Goal: Transaction & Acquisition: Register for event/course

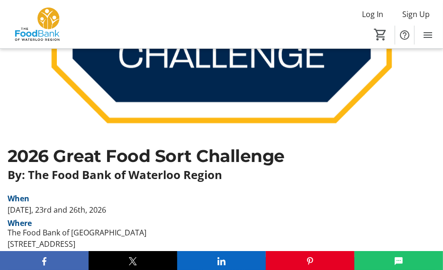
scroll to position [284, 0]
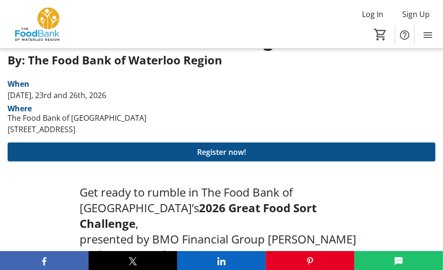
click at [232, 150] on span "Register now!" at bounding box center [221, 151] width 49 height 11
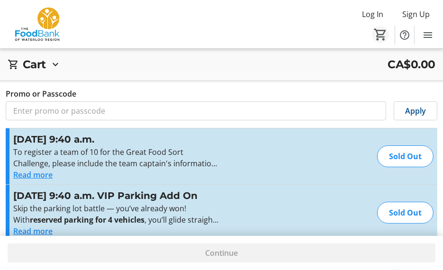
click at [379, 33] on mat-icon "0" at bounding box center [380, 34] width 14 height 14
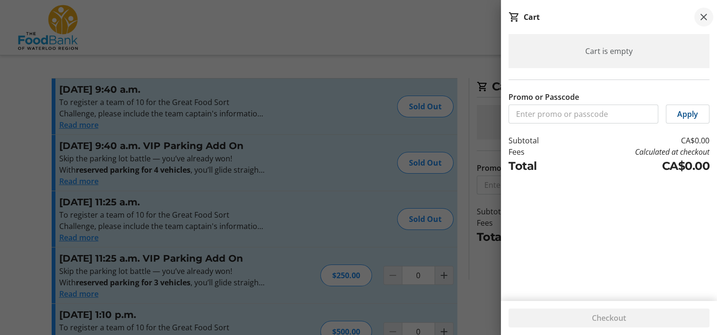
click at [450, 15] on mat-icon at bounding box center [703, 16] width 11 height 11
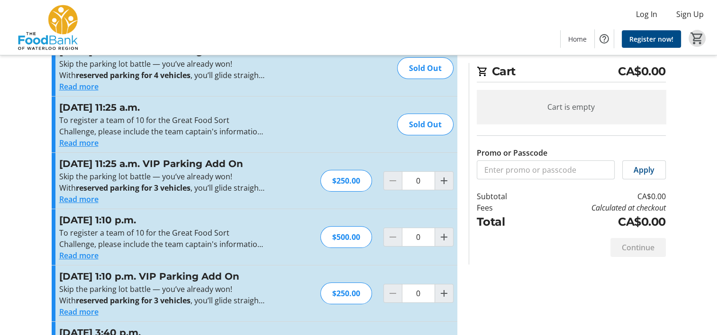
scroll to position [142, 0]
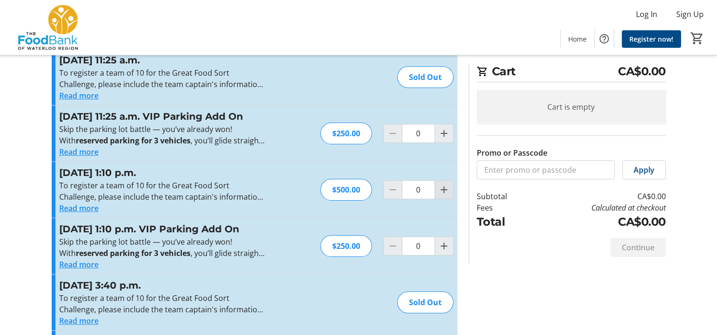
click at [442, 196] on mat-icon "Increment by one" at bounding box center [443, 189] width 11 height 11
type input "1"
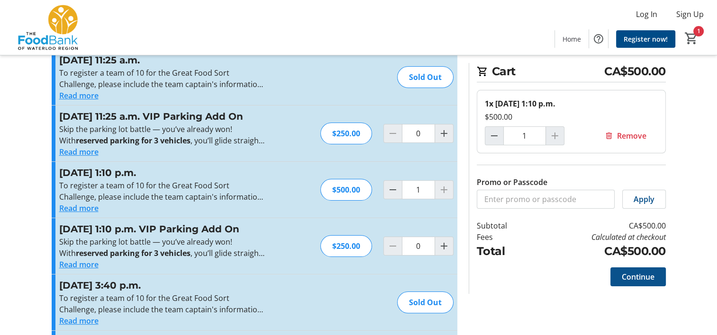
click at [450, 270] on span "Continue" at bounding box center [637, 276] width 33 height 11
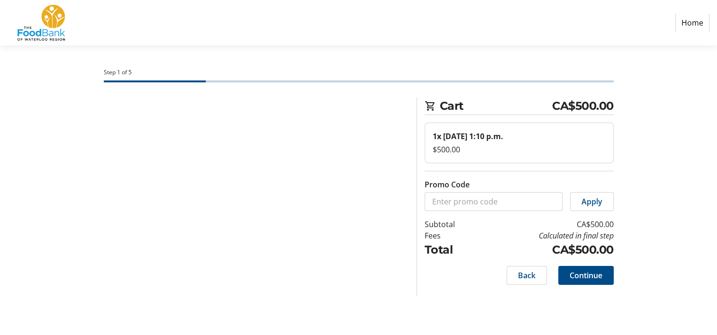
select select "CA"
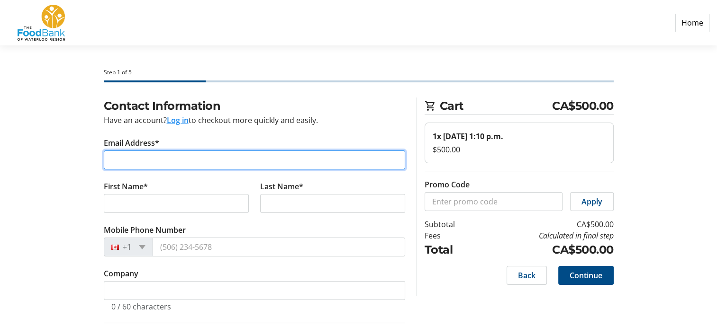
click at [210, 158] on input "Email Address*" at bounding box center [254, 160] width 301 height 19
type input "s"
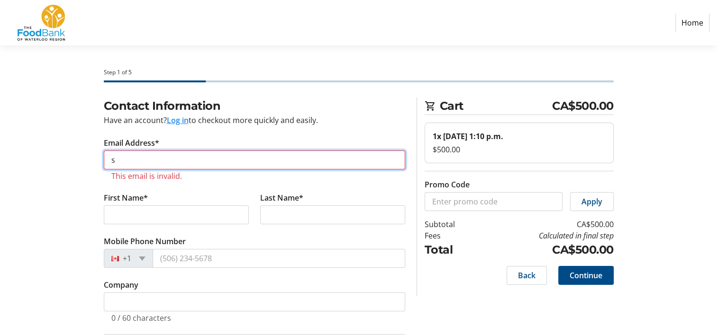
click at [162, 164] on input "s" at bounding box center [254, 160] width 301 height 19
paste input "[EMAIL_ADDRESS][DOMAIN_NAME]"
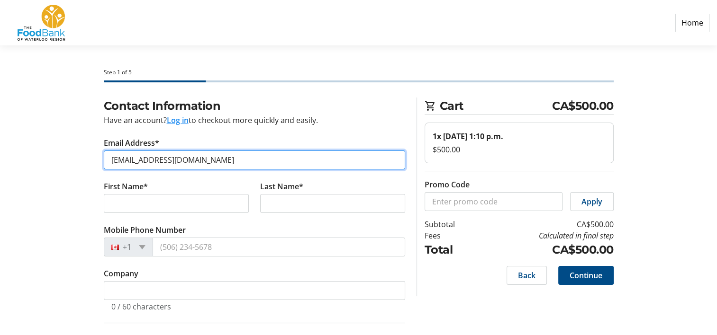
type input "[EMAIL_ADDRESS][DOMAIN_NAME]"
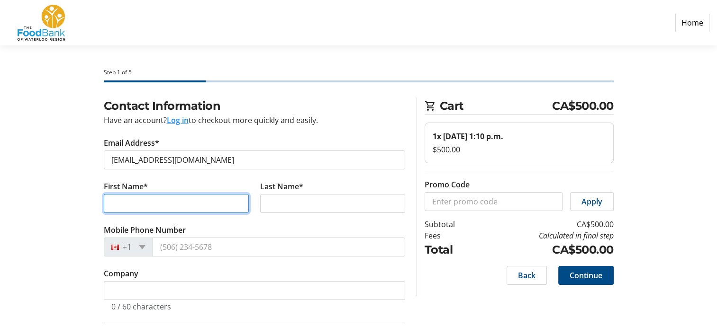
click at [161, 207] on input "First Name*" at bounding box center [176, 203] width 145 height 19
type input "[PERSON_NAME]"
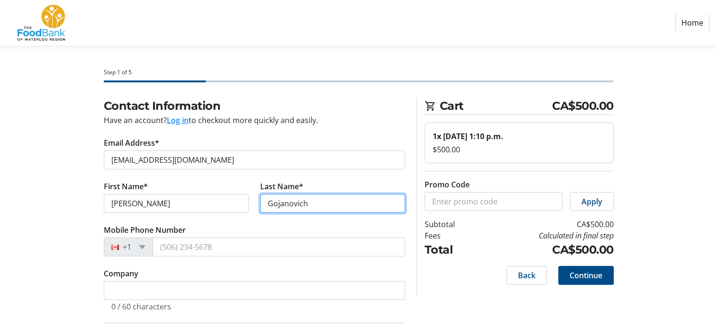
type input "Gojanovich"
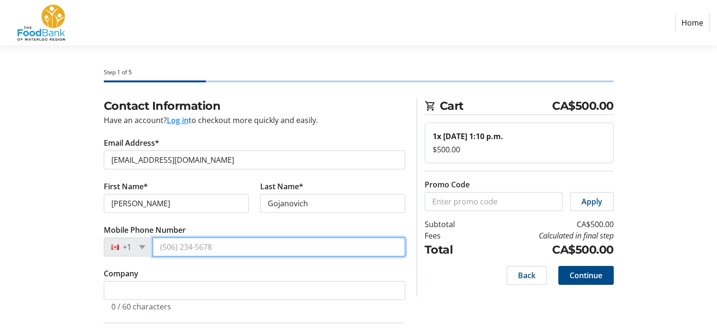
click at [183, 244] on input "Mobile Phone Number" at bounding box center [279, 247] width 252 height 19
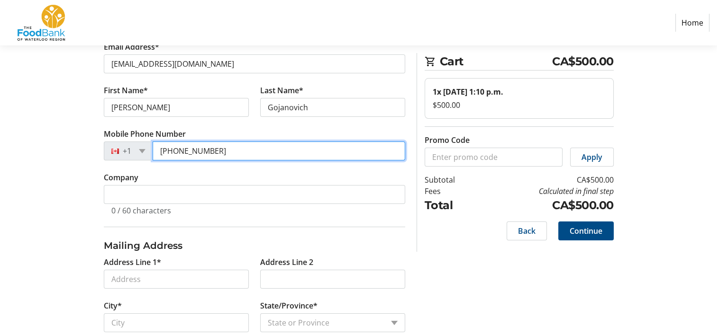
scroll to position [142, 0]
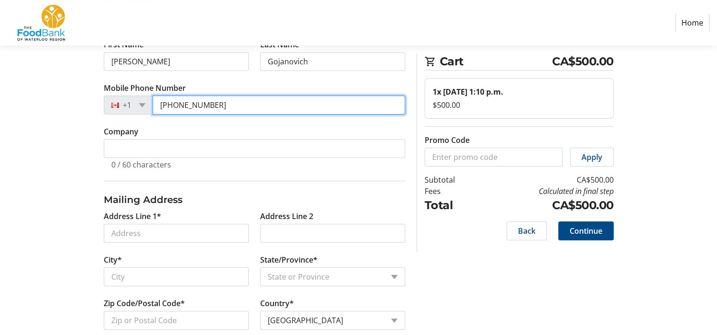
type input "[PHONE_NUMBER]"
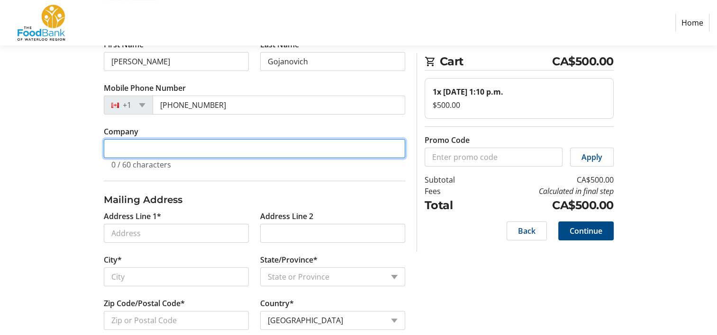
click at [182, 149] on input "Company" at bounding box center [254, 148] width 301 height 19
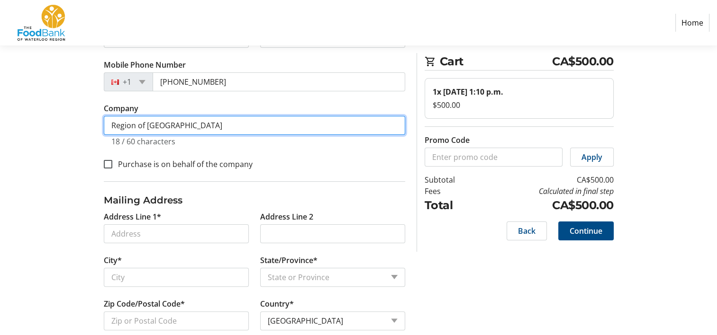
type input "Region of [GEOGRAPHIC_DATA]"
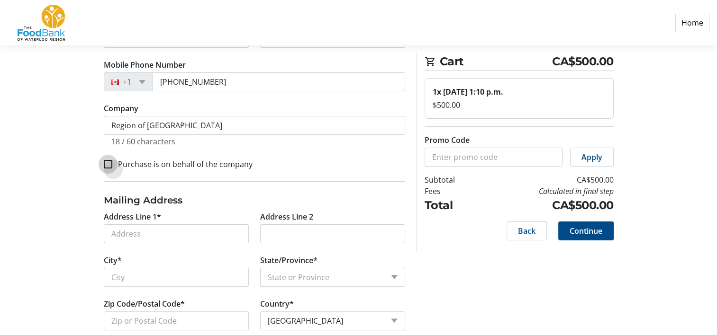
click at [109, 161] on input "Purchase is on behalf of the company" at bounding box center [108, 164] width 9 height 9
checkbox input "true"
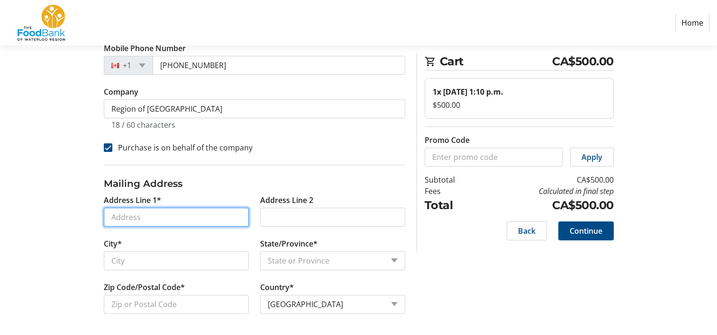
click at [147, 220] on input "Address Line 1*" at bounding box center [176, 217] width 145 height 19
paste input "[STREET_ADDRESS][PERSON_NAME]"
type input "[STREET_ADDRESS][PERSON_NAME]"
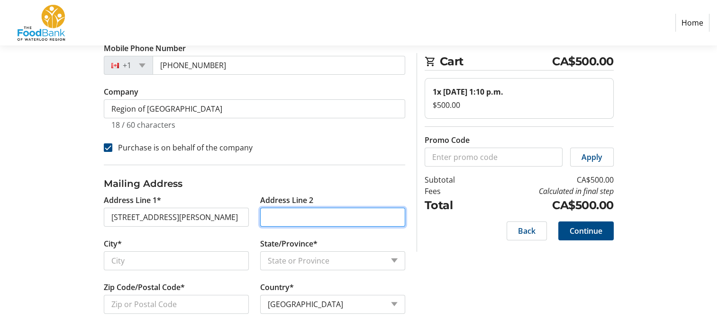
click at [275, 216] on input "Address Line 2" at bounding box center [332, 217] width 145 height 19
type input "1st Floor"
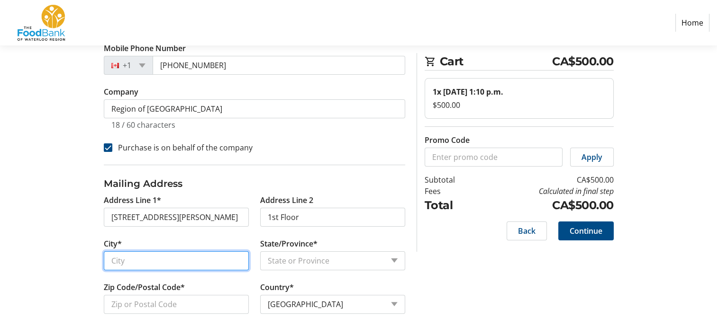
click at [148, 257] on input "City*" at bounding box center [176, 261] width 145 height 19
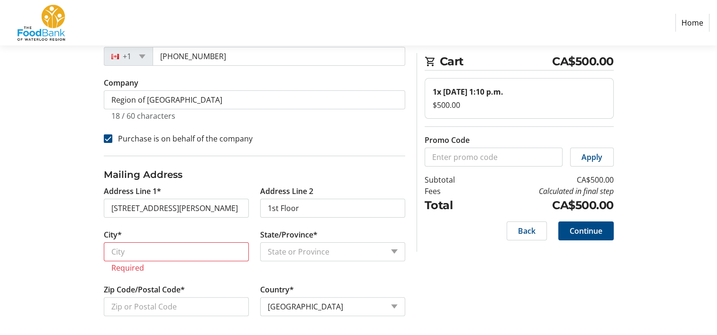
scroll to position [193, 0]
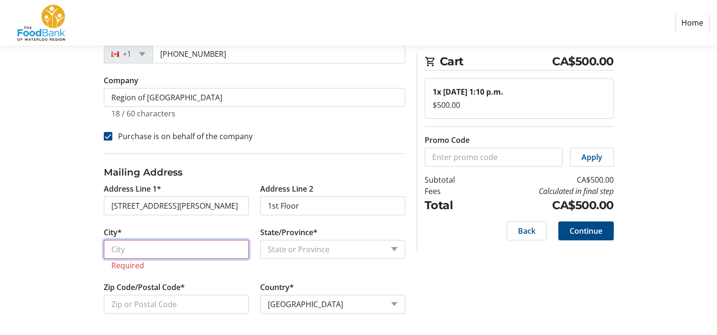
click at [136, 249] on input "City*" at bounding box center [176, 249] width 145 height 19
paste input "Kitchener"
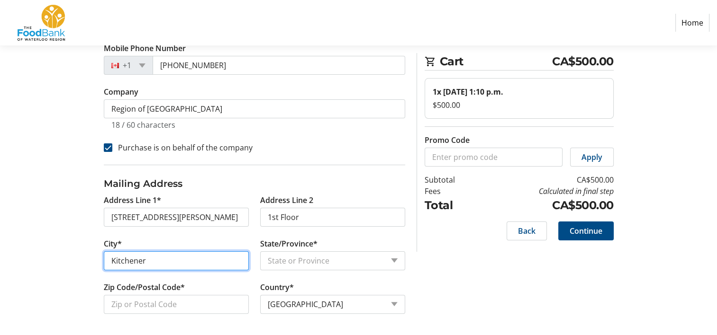
type input "Kitchener"
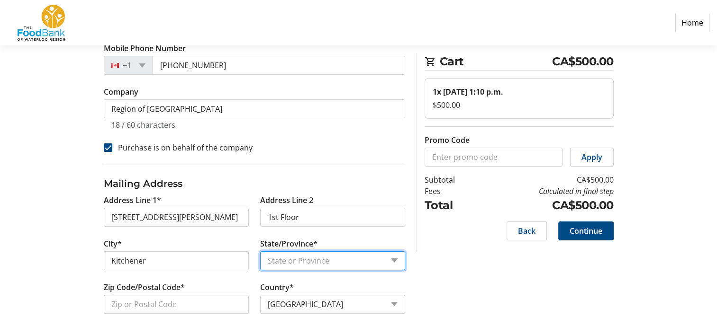
click at [273, 261] on select "State or Province State or Province [GEOGRAPHIC_DATA] [GEOGRAPHIC_DATA] [GEOGRA…" at bounding box center [332, 261] width 145 height 19
select select "ON"
click at [260, 252] on select "State or Province State or Province [GEOGRAPHIC_DATA] [GEOGRAPHIC_DATA] [GEOGRA…" at bounding box center [332, 261] width 145 height 19
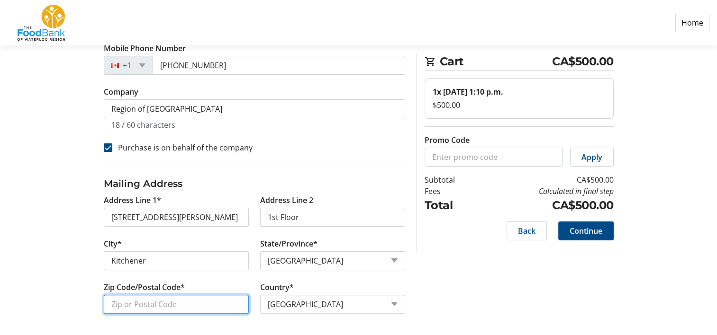
click at [111, 270] on input "Zip Code/Postal Code*" at bounding box center [176, 304] width 145 height 19
paste input "N2G 4J3"
type input "N2G 4J3"
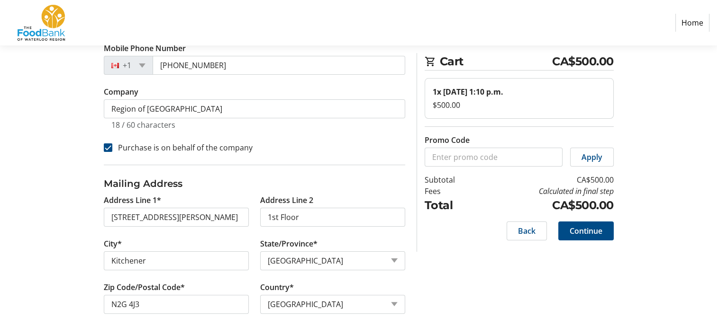
click at [449, 270] on div "Contact Information Have an account? Log in to checkout more quickly and easily…" at bounding box center [358, 126] width 625 height 421
click at [450, 231] on span "Continue" at bounding box center [585, 230] width 33 height 11
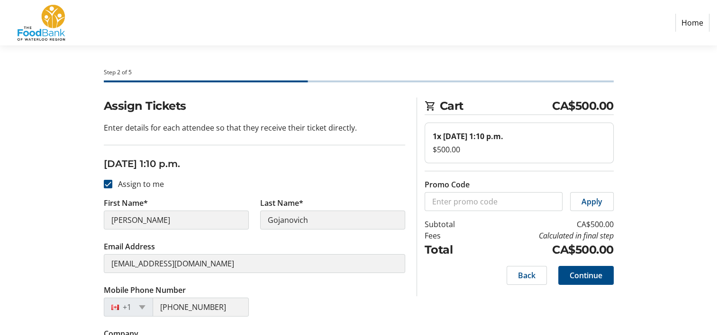
scroll to position [36, 0]
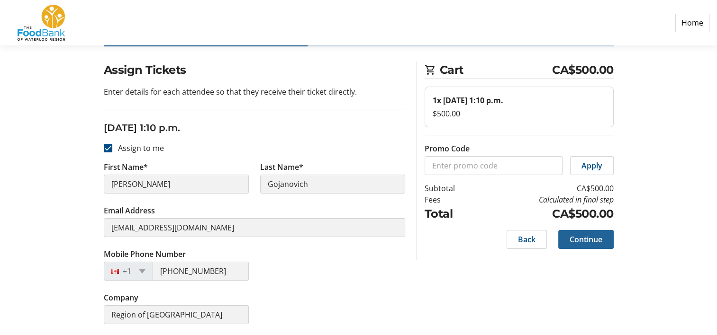
click at [450, 243] on span "Continue" at bounding box center [585, 239] width 33 height 11
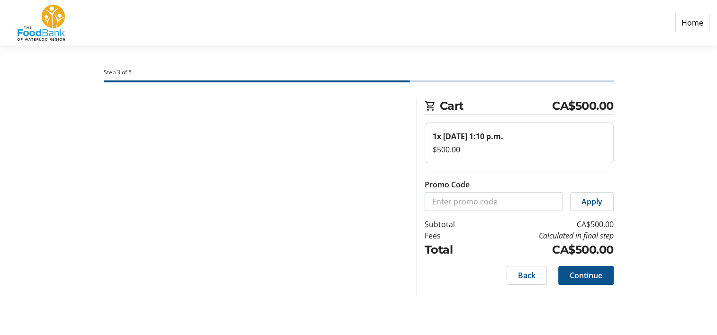
scroll to position [0, 0]
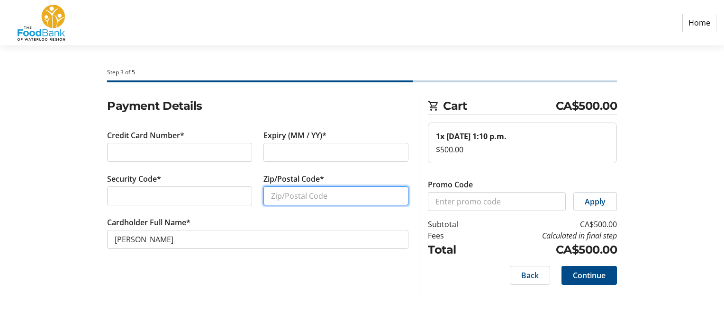
click at [277, 198] on input "Zip/Postal Code*" at bounding box center [335, 196] width 145 height 19
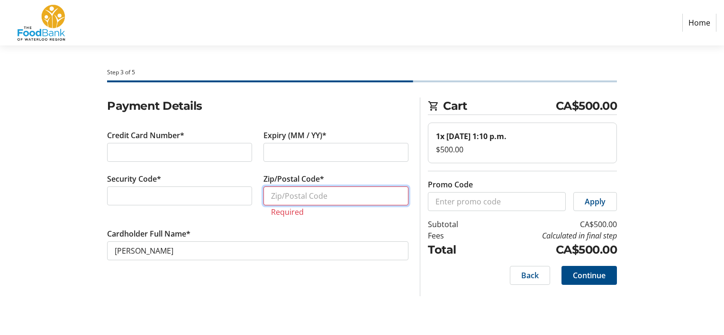
click at [279, 196] on input "Zip/Postal Code*" at bounding box center [335, 196] width 145 height 19
paste input "N2G 4J3"
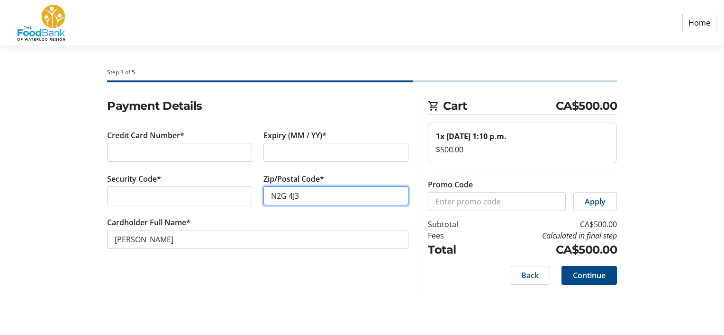
type input "N2G 4J3"
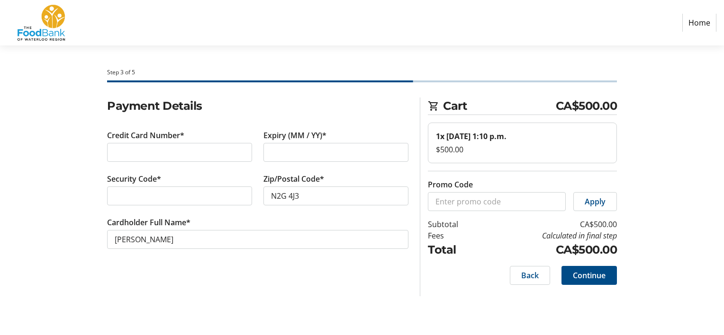
click at [330, 270] on div "Payment Details Credit Card Number* Expiry (MM / YY)* Security Code* Zip/Postal…" at bounding box center [257, 197] width 313 height 199
click at [450, 270] on span "Continue" at bounding box center [589, 275] width 33 height 11
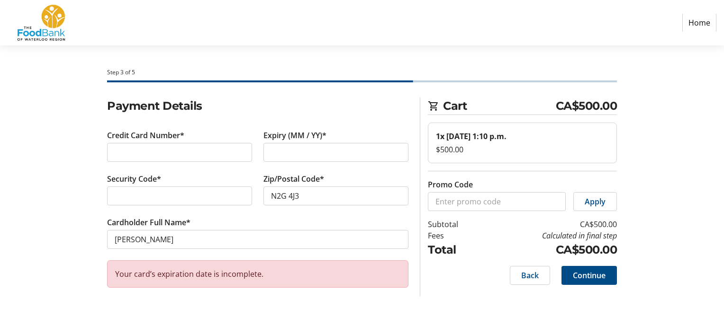
click at [374, 270] on section "Payment Details Credit Card Number* Expiry (MM / YY)* Security Code* Zip/Postal…" at bounding box center [257, 202] width 301 height 209
click at [450, 270] on span "Continue" at bounding box center [589, 275] width 33 height 11
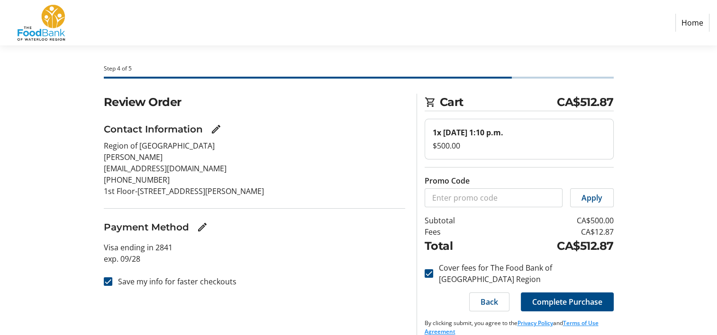
scroll to position [5, 0]
click at [450, 270] on span "Complete Purchase" at bounding box center [567, 301] width 70 height 11
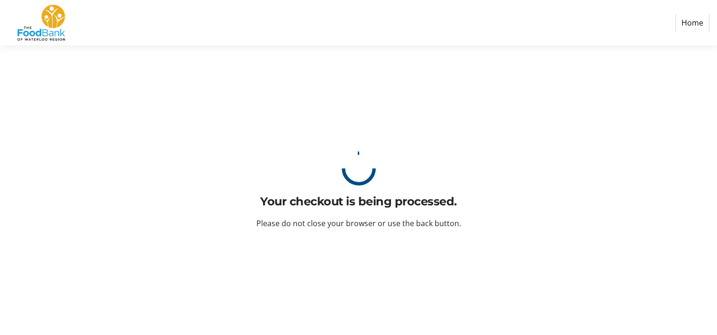
scroll to position [0, 0]
